Goal: Information Seeking & Learning: Learn about a topic

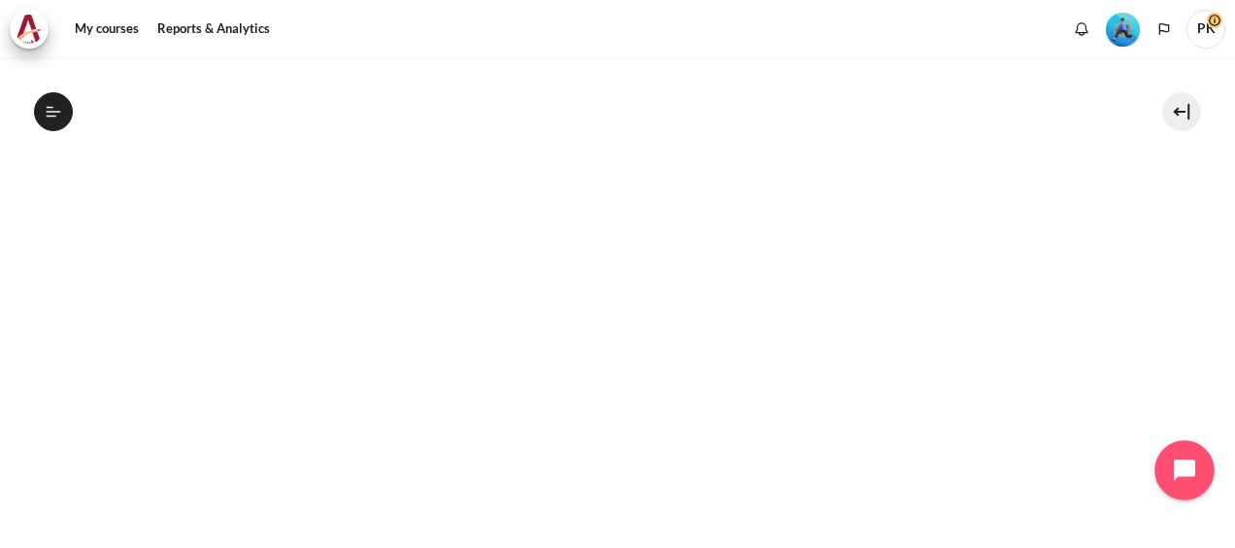
scroll to position [614, 0]
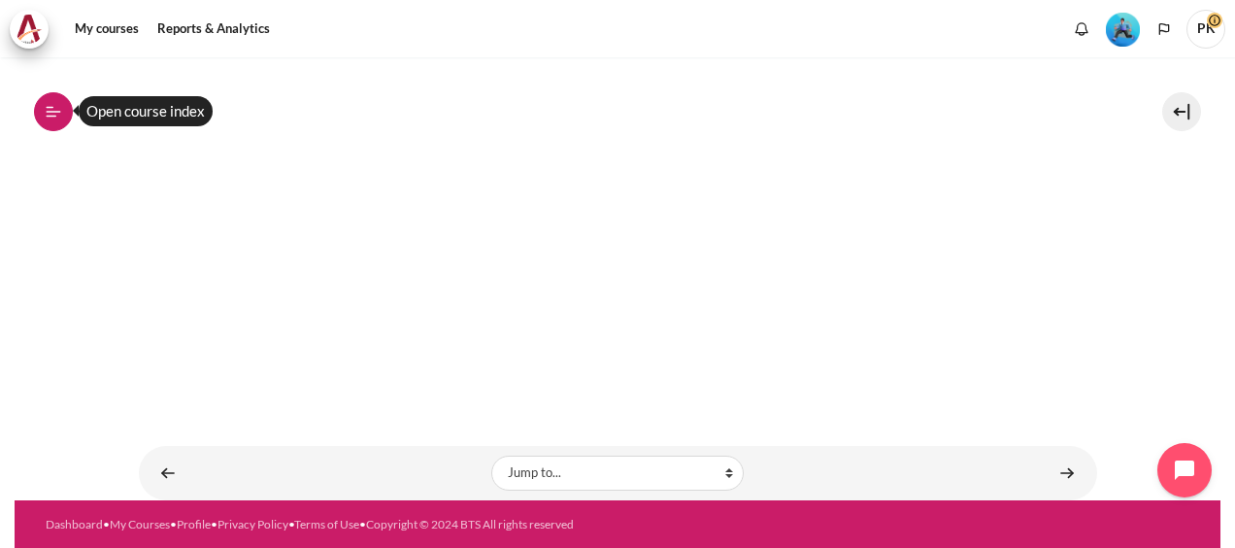
click at [51, 103] on icon at bounding box center [53, 111] width 17 height 17
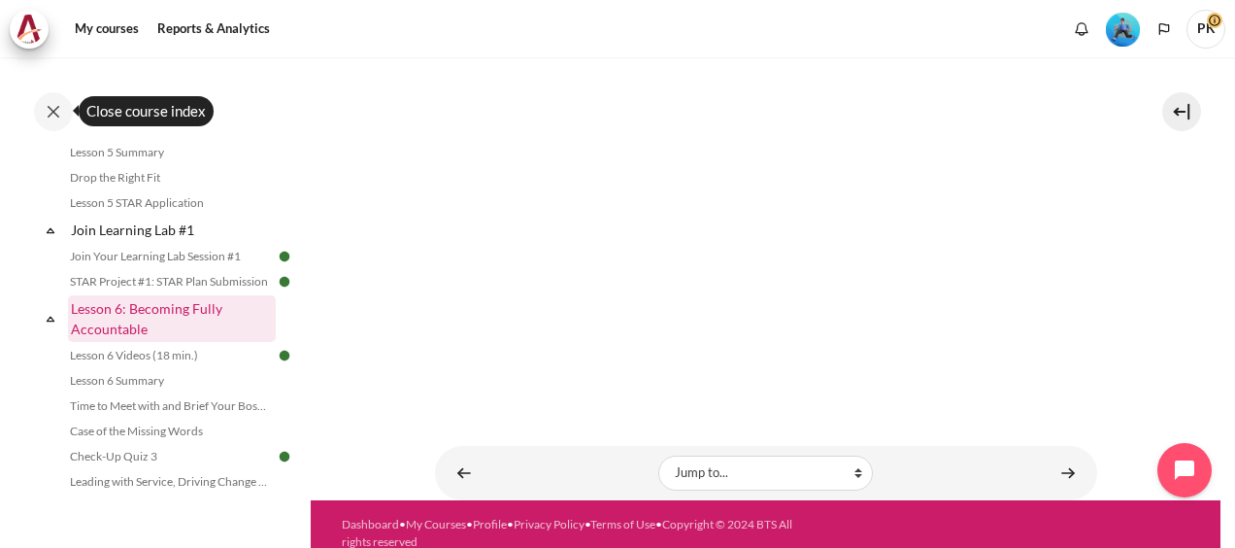
scroll to position [1157, 0]
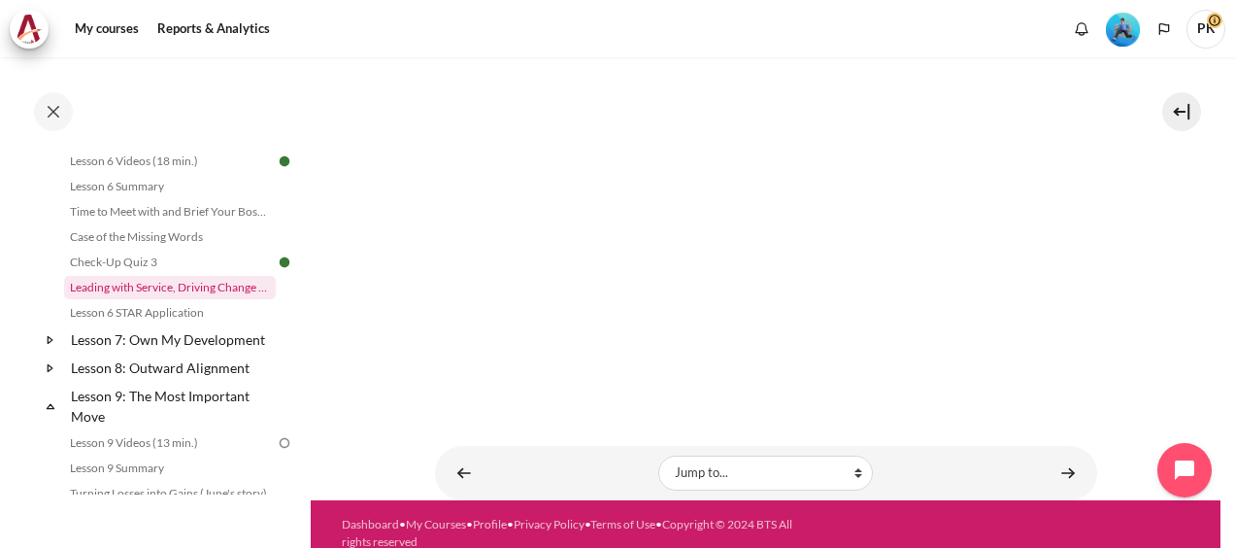
click at [199, 299] on link "Leading with Service, Driving Change (Pucknalin's Story)" at bounding box center [170, 287] width 212 height 23
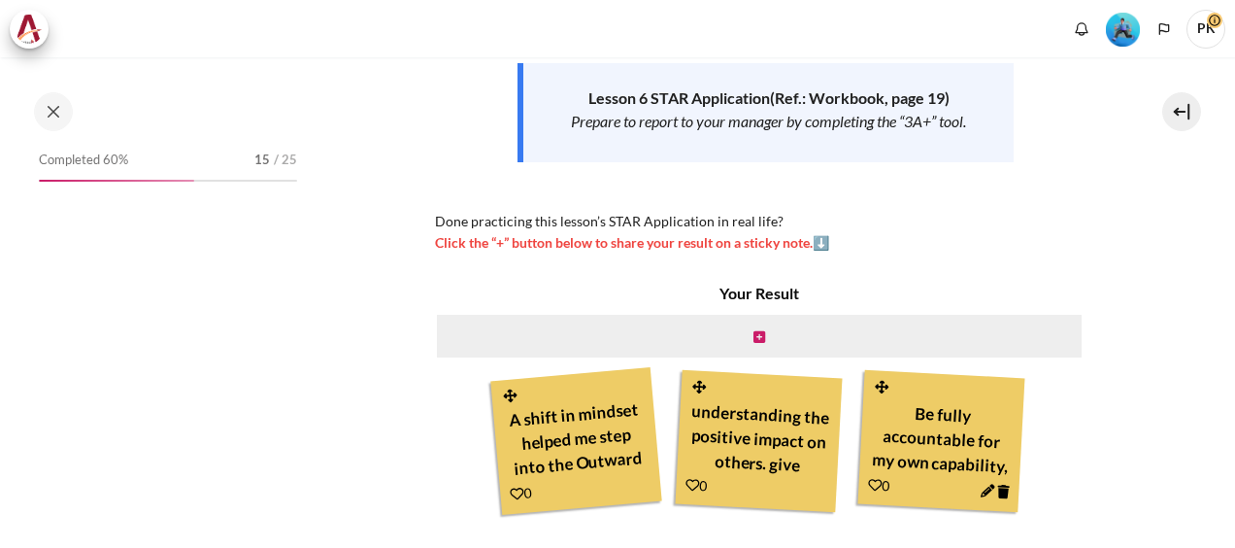
scroll to position [453, 0]
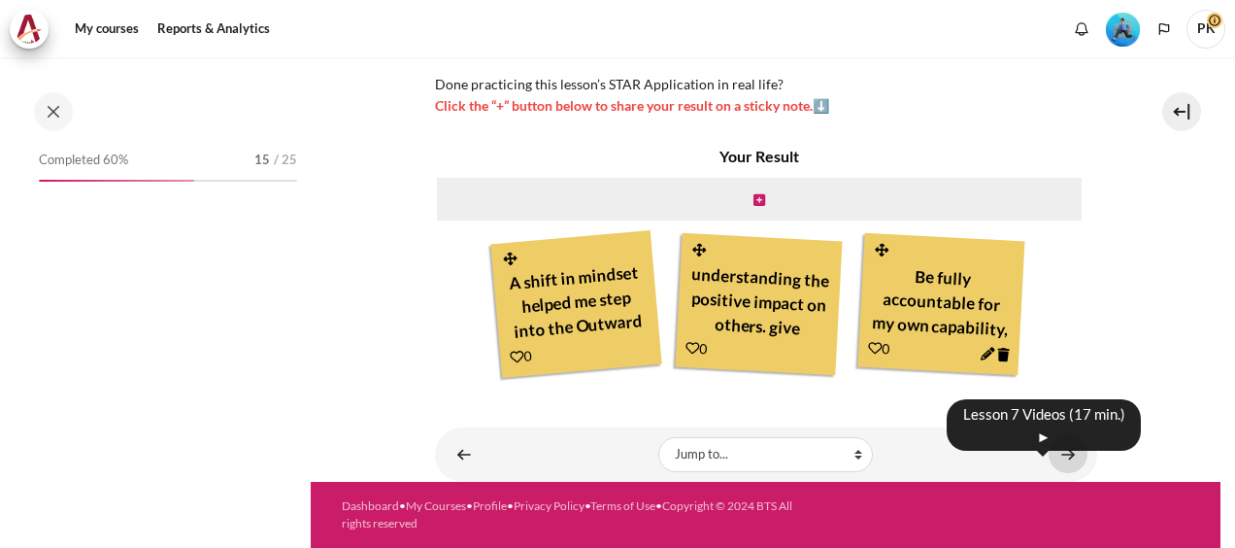
click at [1060, 451] on link "Content" at bounding box center [1068, 454] width 39 height 38
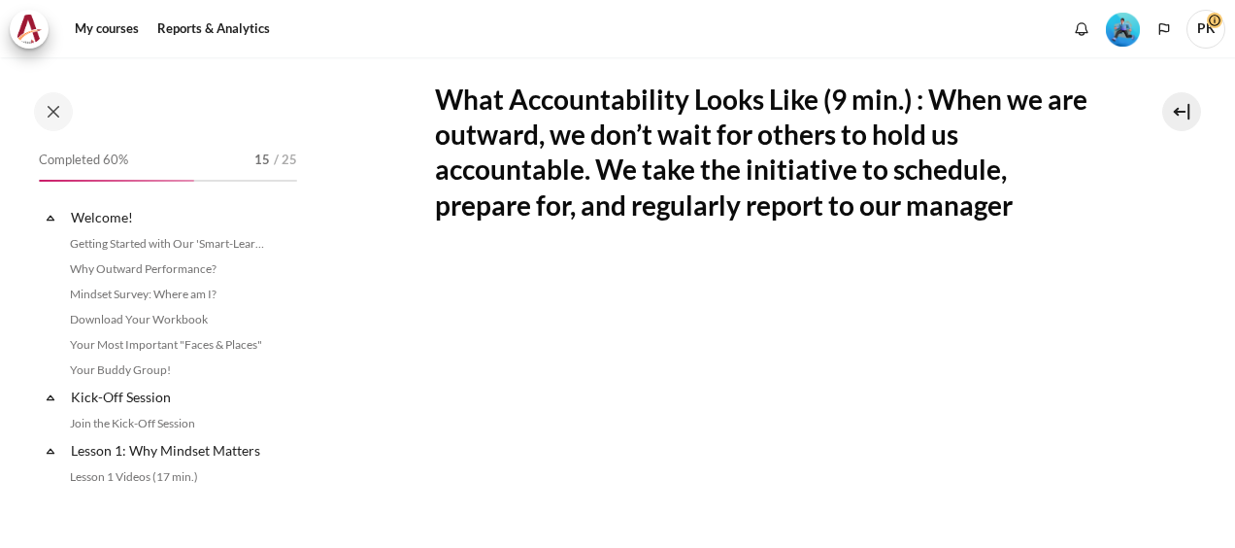
scroll to position [1129, 0]
